Goal: Task Accomplishment & Management: Manage account settings

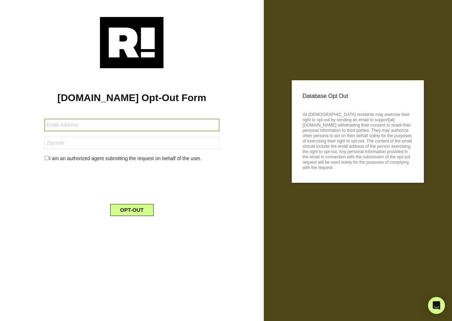
type input "rocaja1968@gmail.com"
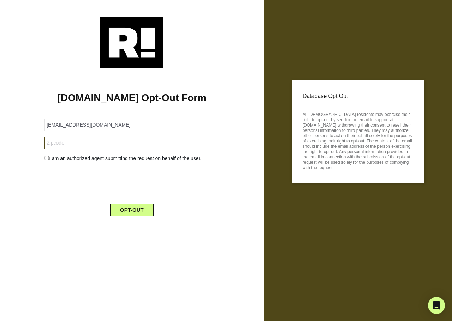
type input "86393"
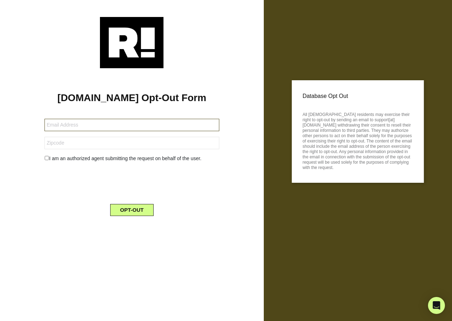
type input "[EMAIL_ADDRESS][DOMAIN_NAME]"
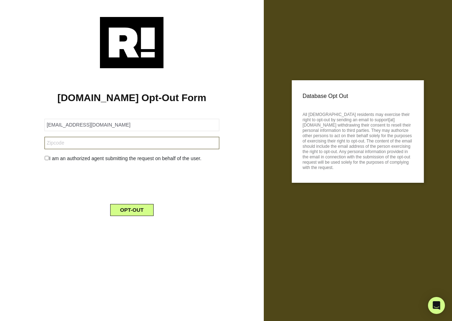
type input "78748"
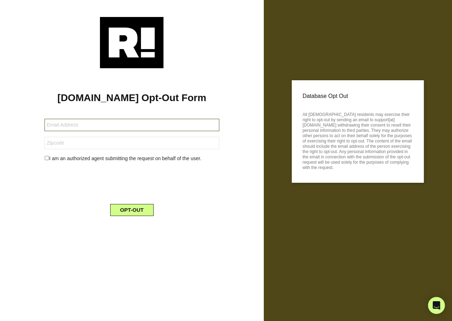
type input "[EMAIL_ADDRESS][DOMAIN_NAME]"
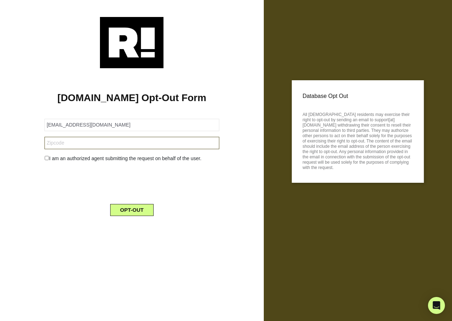
type input "29621"
